Goal: Task Accomplishment & Management: Use online tool/utility

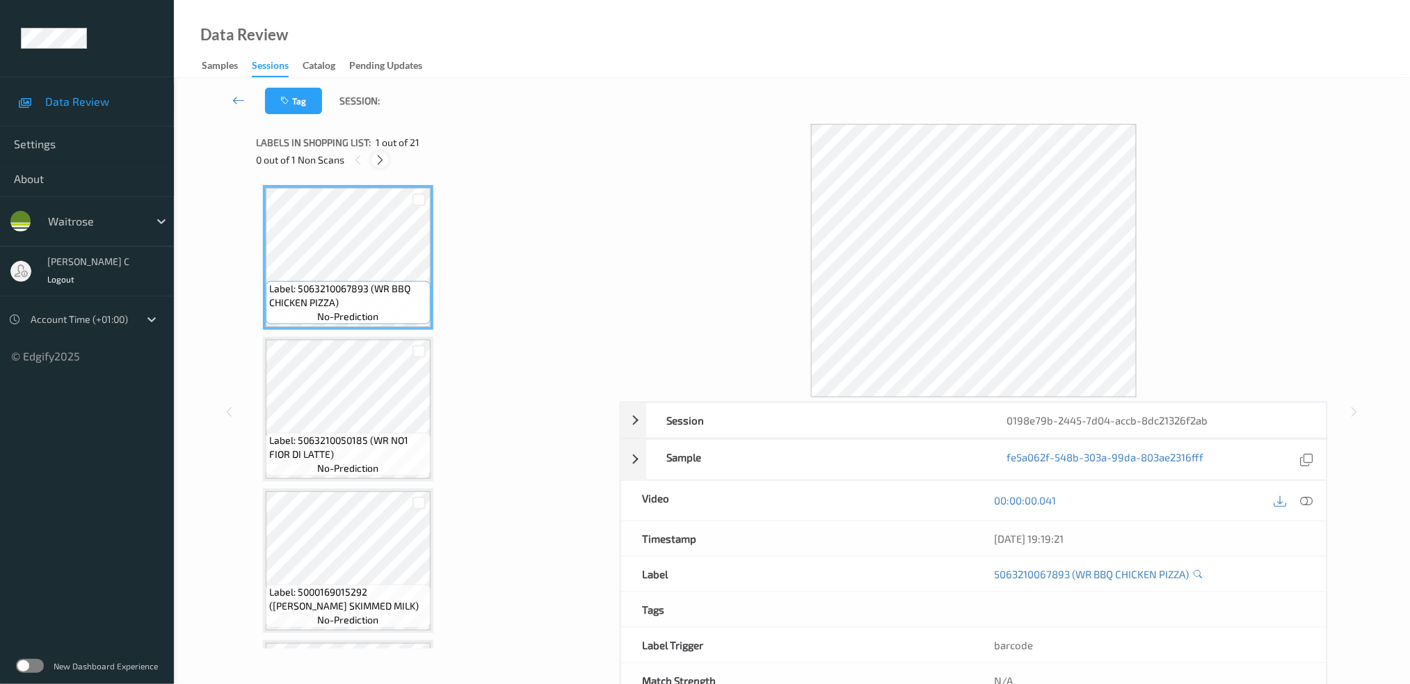
click at [380, 155] on icon at bounding box center [380, 160] width 12 height 13
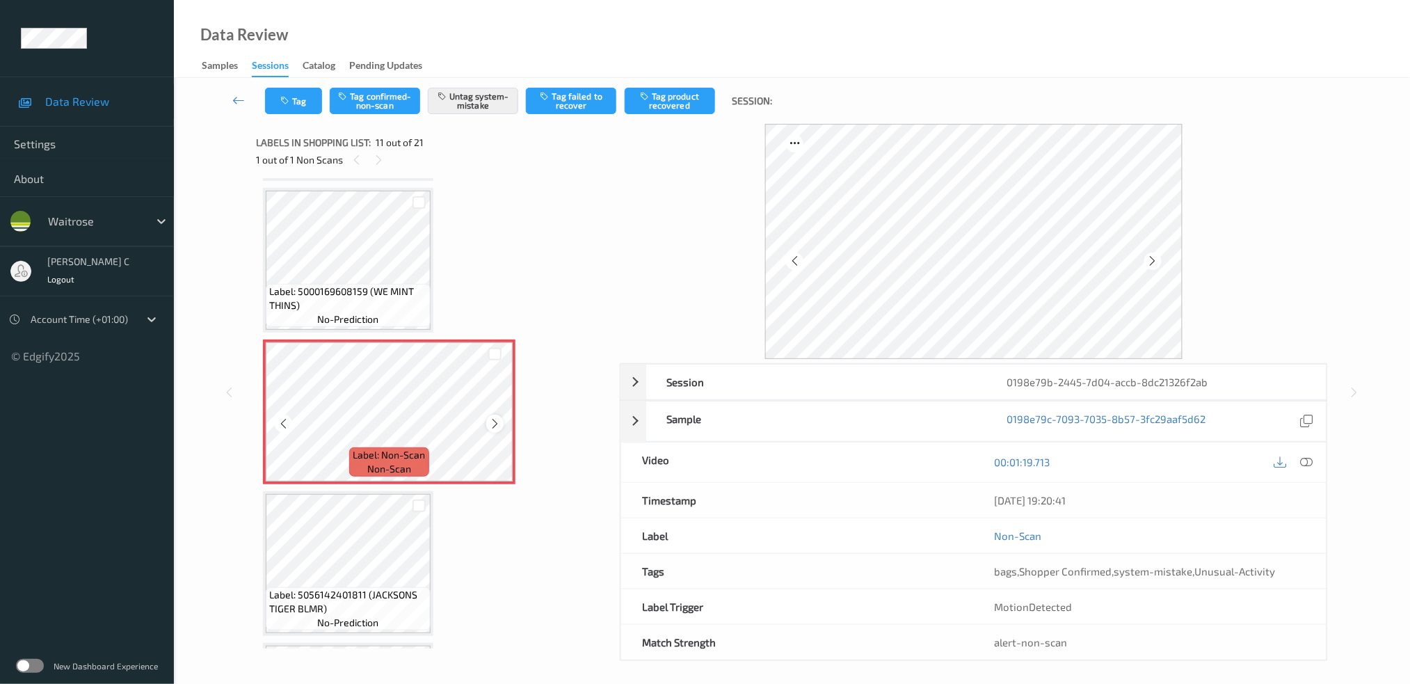
click at [495, 417] on icon at bounding box center [495, 423] width 12 height 13
click at [366, 289] on span "Label: 5000169608159 (WE MINT THINS)" at bounding box center [348, 298] width 158 height 28
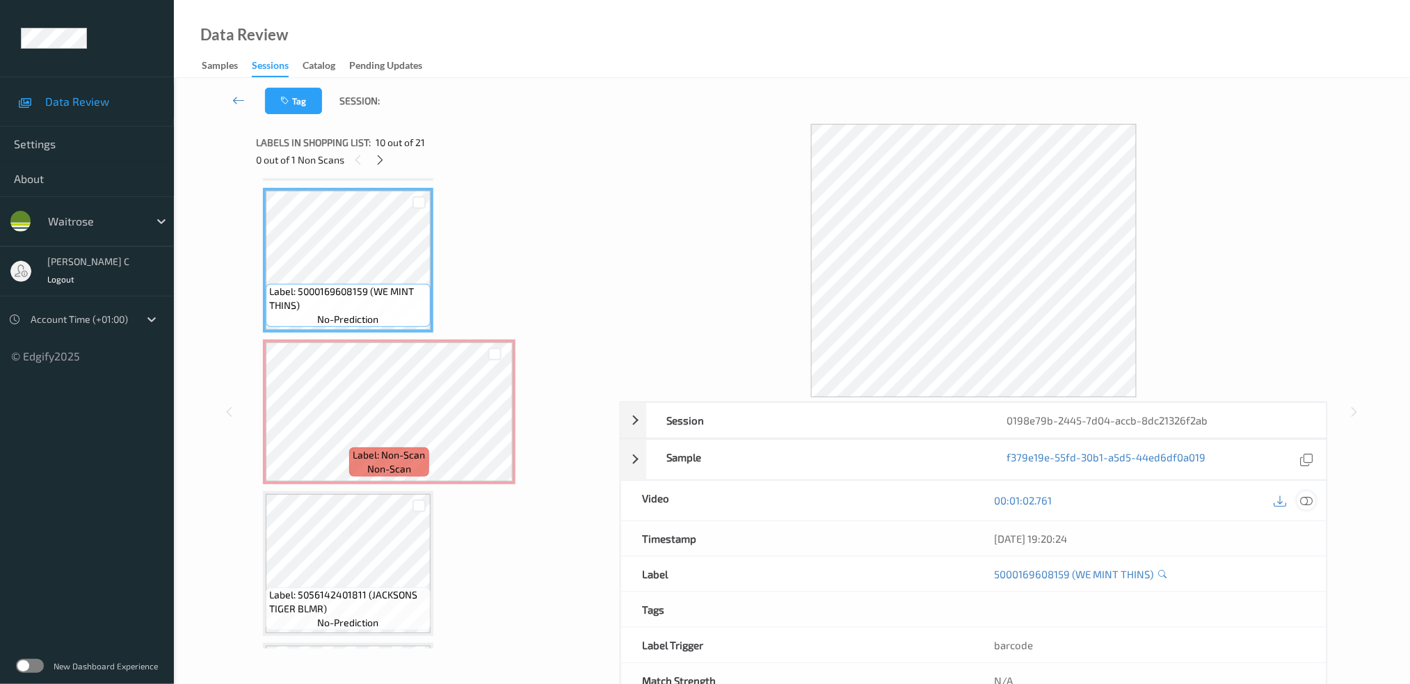
click at [1306, 501] on icon at bounding box center [1306, 500] width 13 height 13
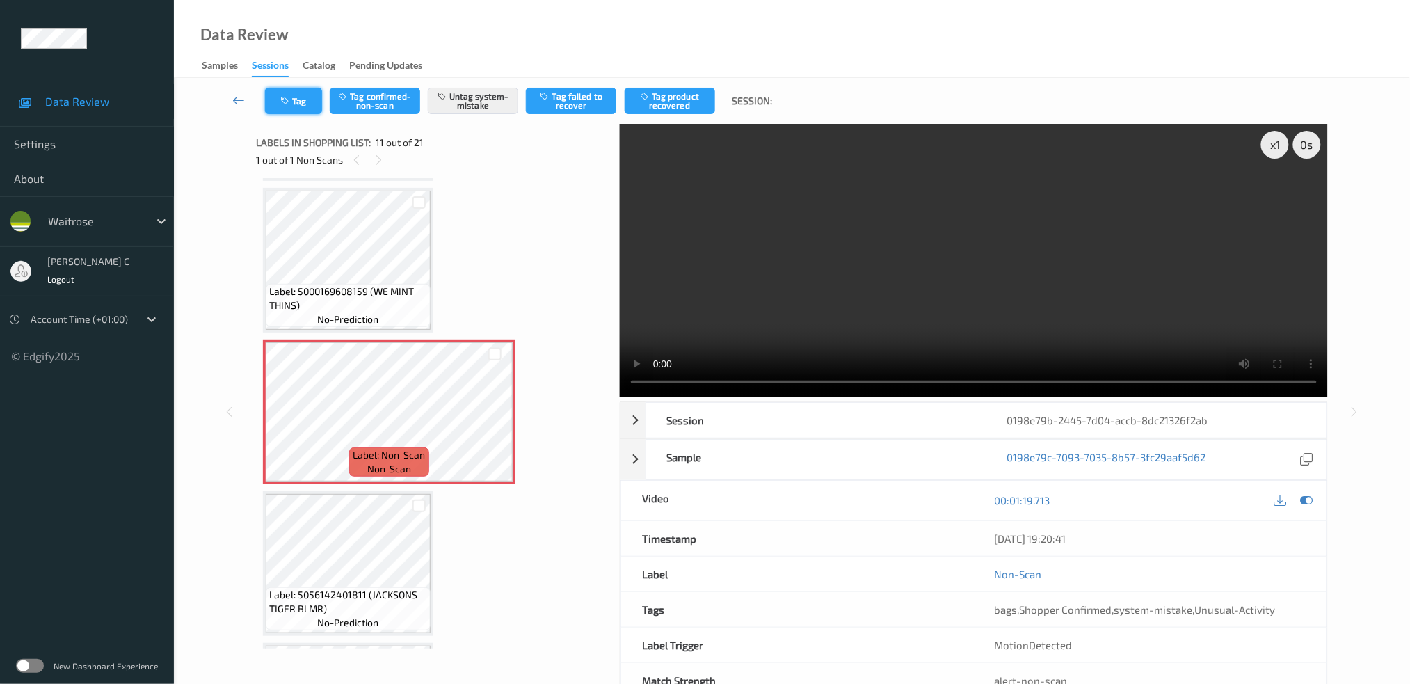
click at [298, 113] on button "Tag" at bounding box center [293, 101] width 57 height 26
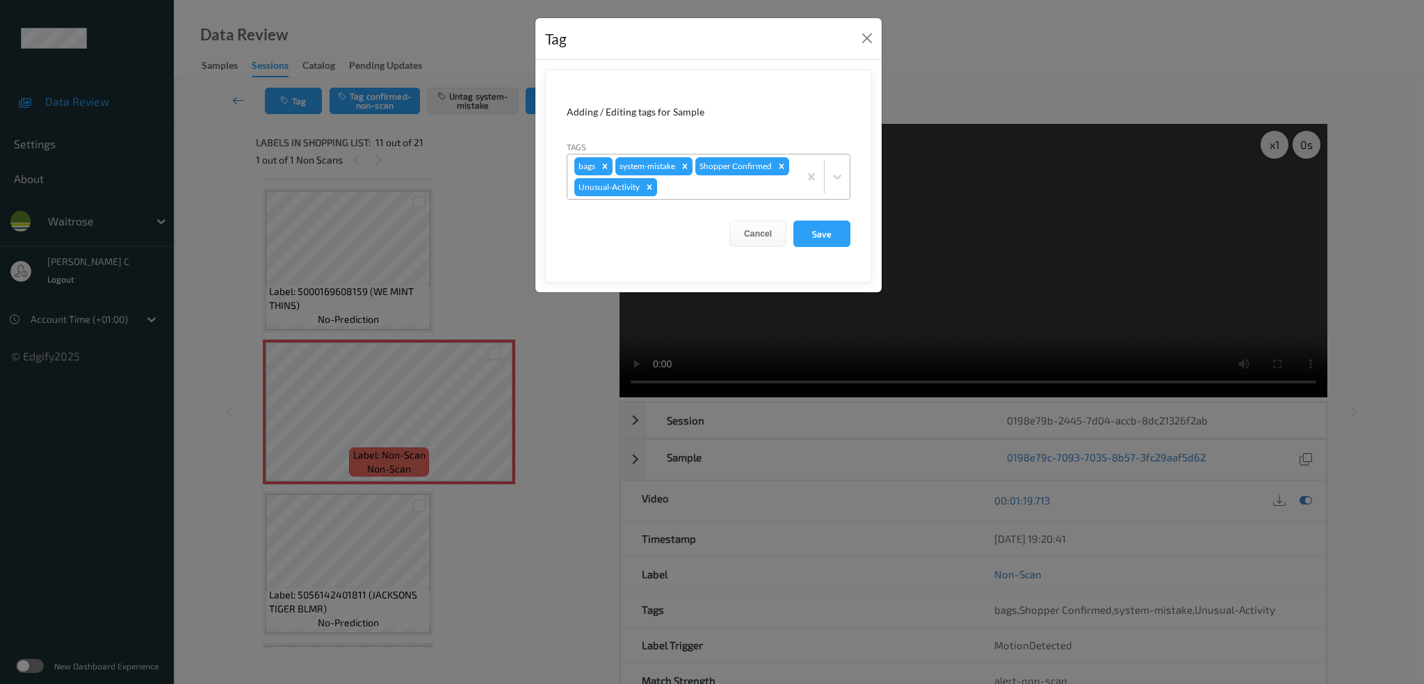
click at [650, 191] on icon "Remove Unusual-Activity" at bounding box center [650, 187] width 10 height 10
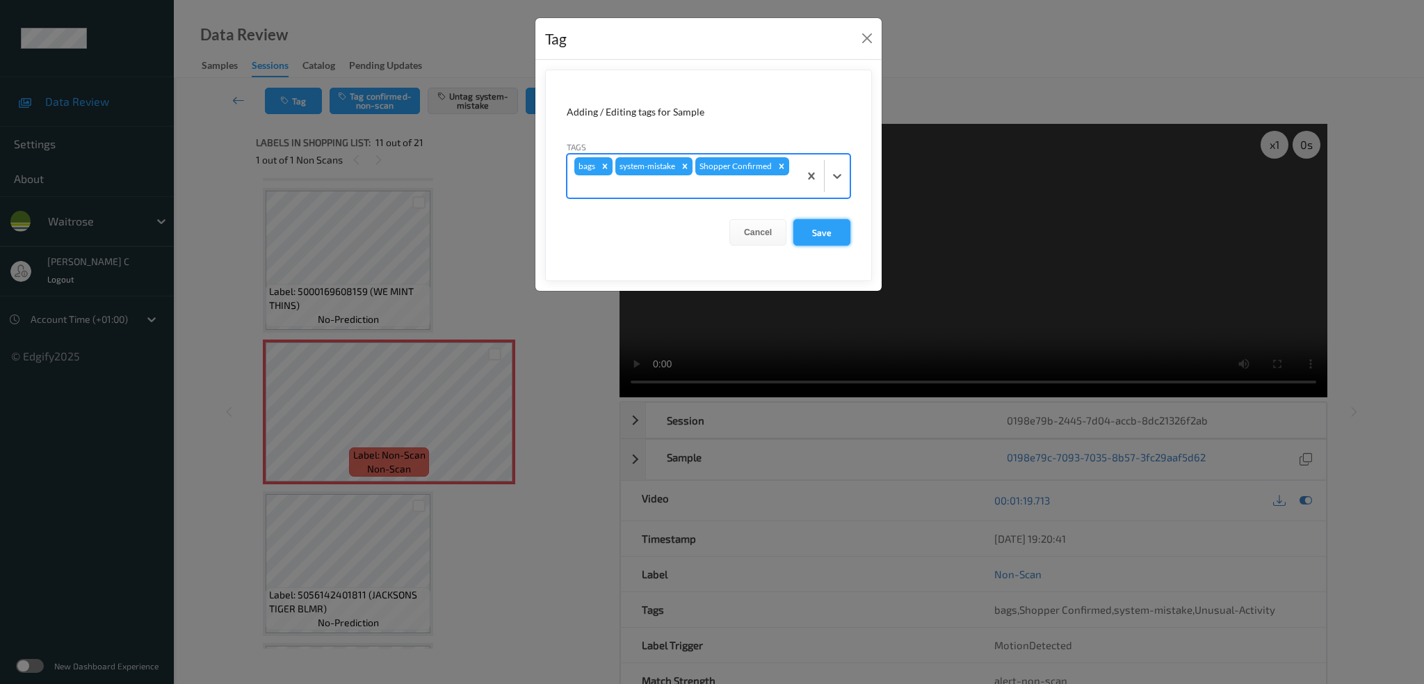
click at [822, 228] on button "Save" at bounding box center [822, 232] width 57 height 26
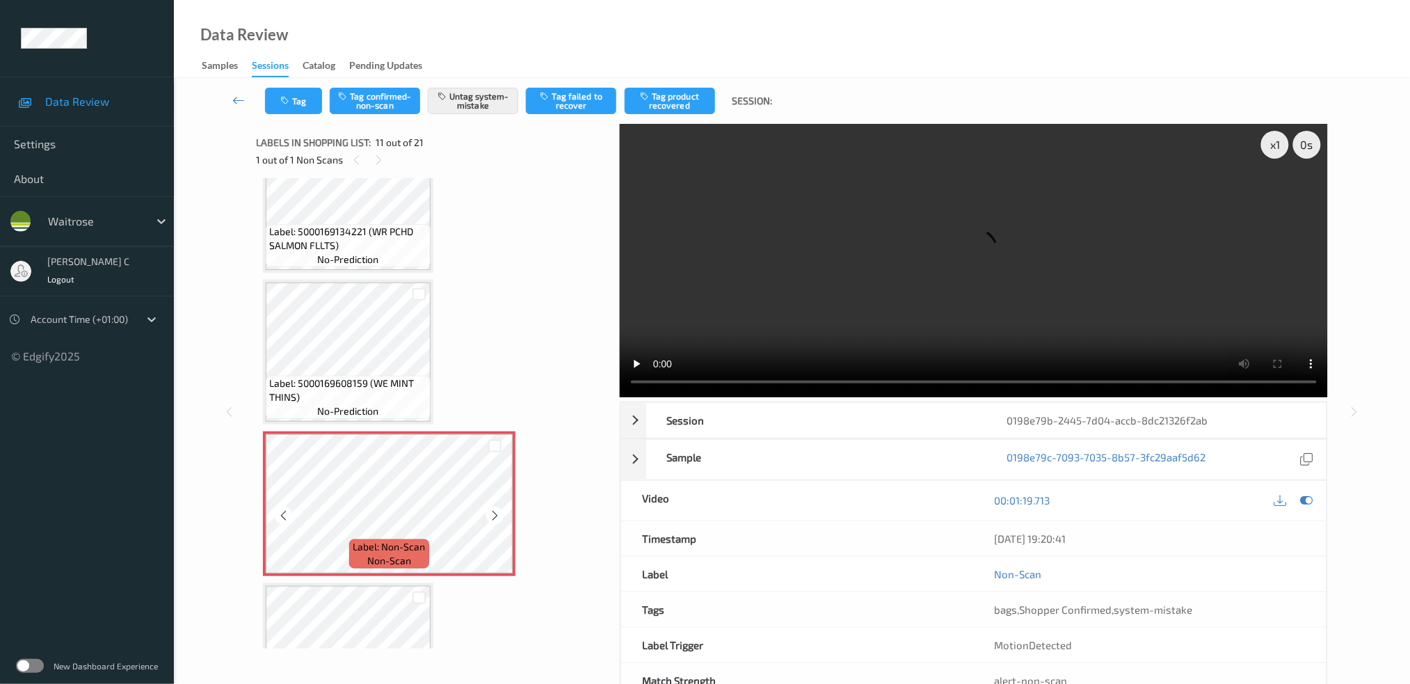
scroll to position [1269, 0]
